Goal: Entertainment & Leisure: Consume media (video, audio)

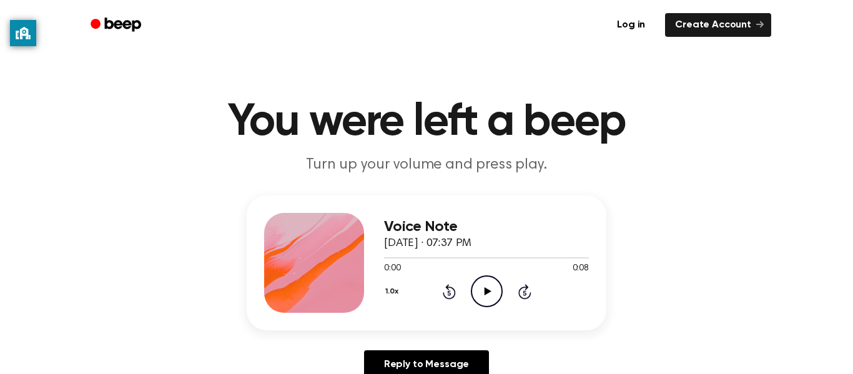
click at [489, 292] on icon at bounding box center [487, 291] width 7 height 8
click at [484, 305] on icon "Play Audio" at bounding box center [487, 292] width 32 height 32
click at [480, 293] on icon "Play Audio" at bounding box center [487, 292] width 32 height 32
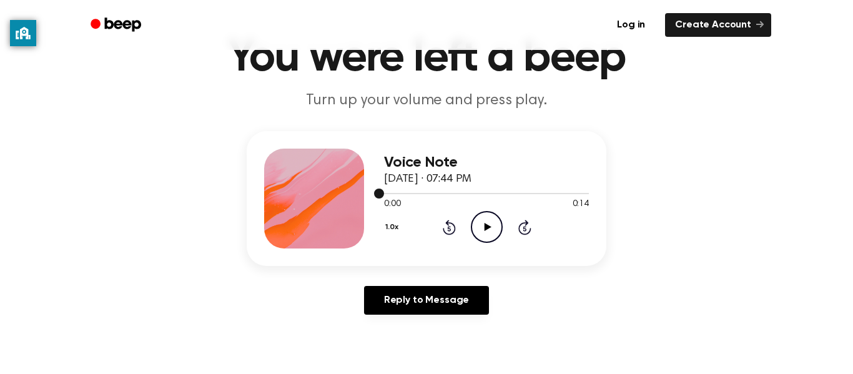
scroll to position [71, 0]
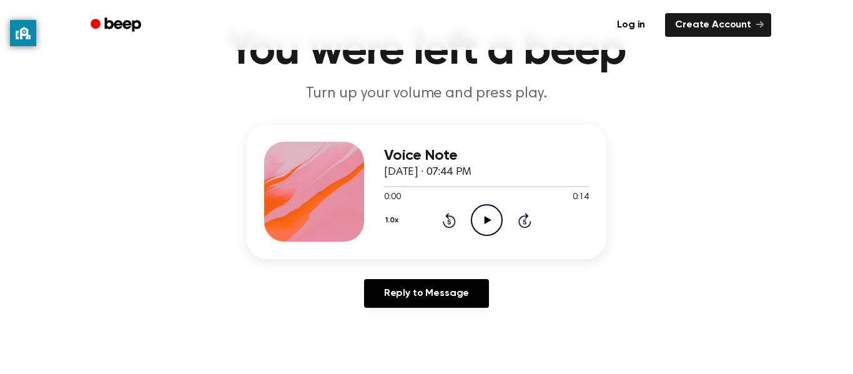
click at [490, 220] on icon at bounding box center [487, 220] width 7 height 8
click at [451, 222] on icon "Rewind 5 seconds" at bounding box center [449, 220] width 14 height 16
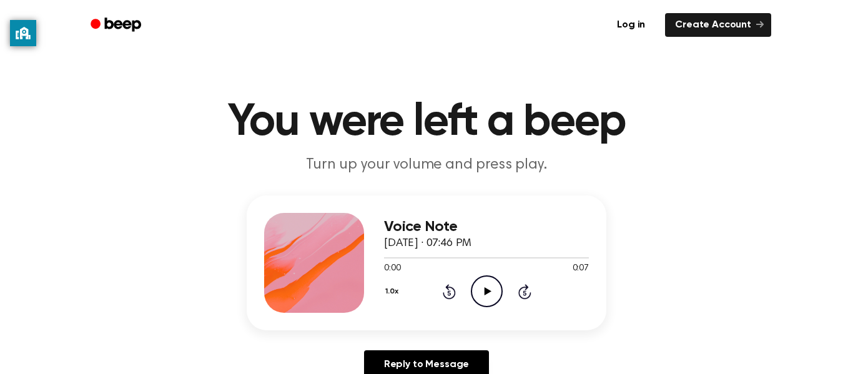
click at [484, 295] on icon "Play Audio" at bounding box center [487, 292] width 32 height 32
click at [489, 297] on icon "Play Audio" at bounding box center [487, 292] width 32 height 32
click at [484, 290] on icon at bounding box center [487, 291] width 7 height 8
click at [479, 288] on icon "Play Audio" at bounding box center [487, 292] width 32 height 32
